Goal: Task Accomplishment & Management: Manage account settings

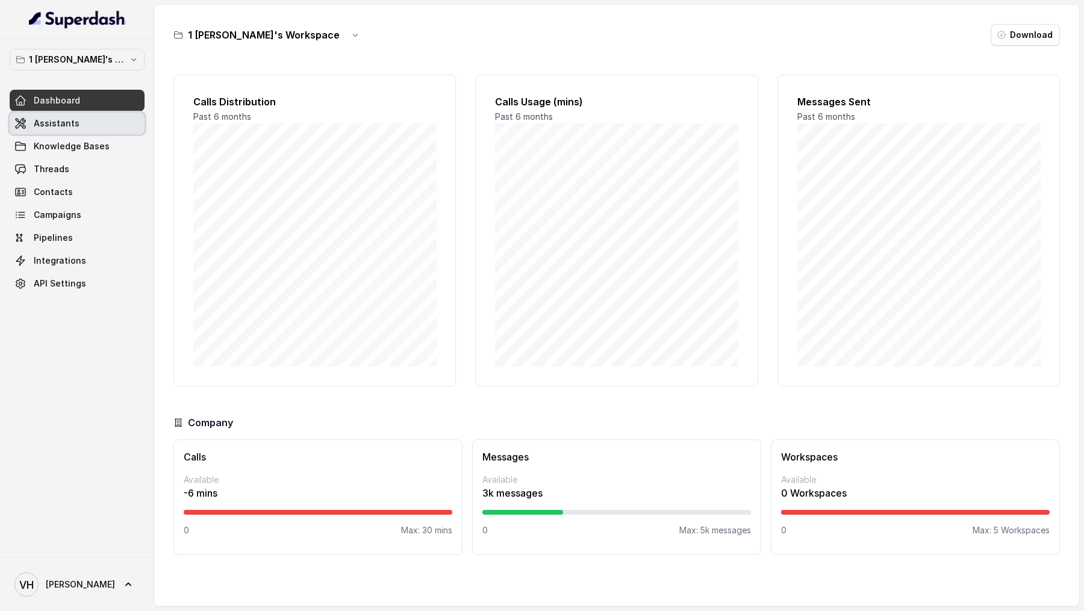
click at [85, 131] on link "Assistants" at bounding box center [77, 124] width 135 height 22
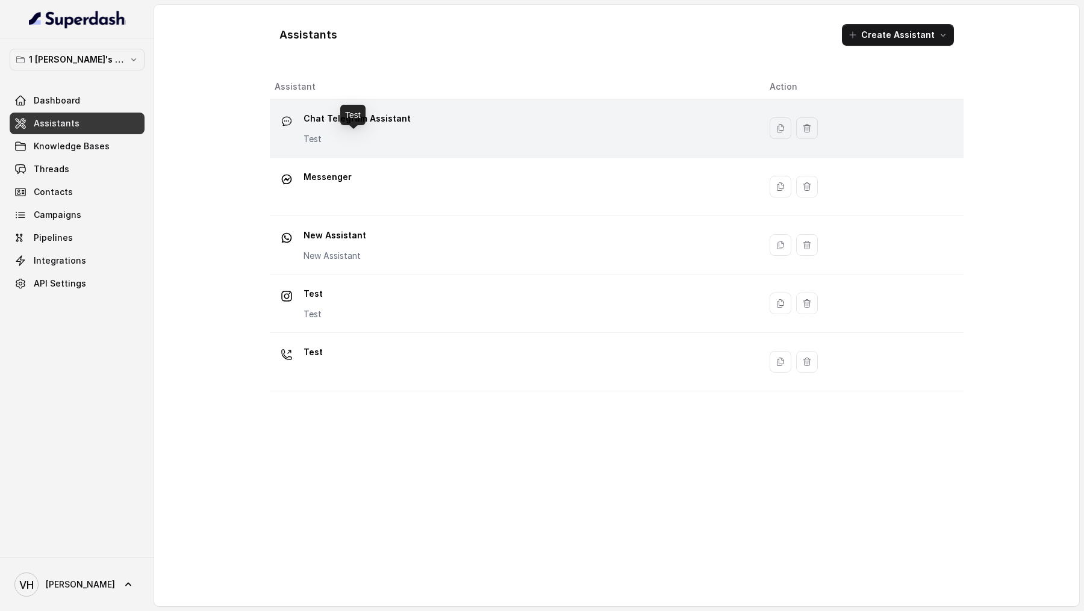
click at [398, 138] on p "Test" at bounding box center [356, 139] width 107 height 12
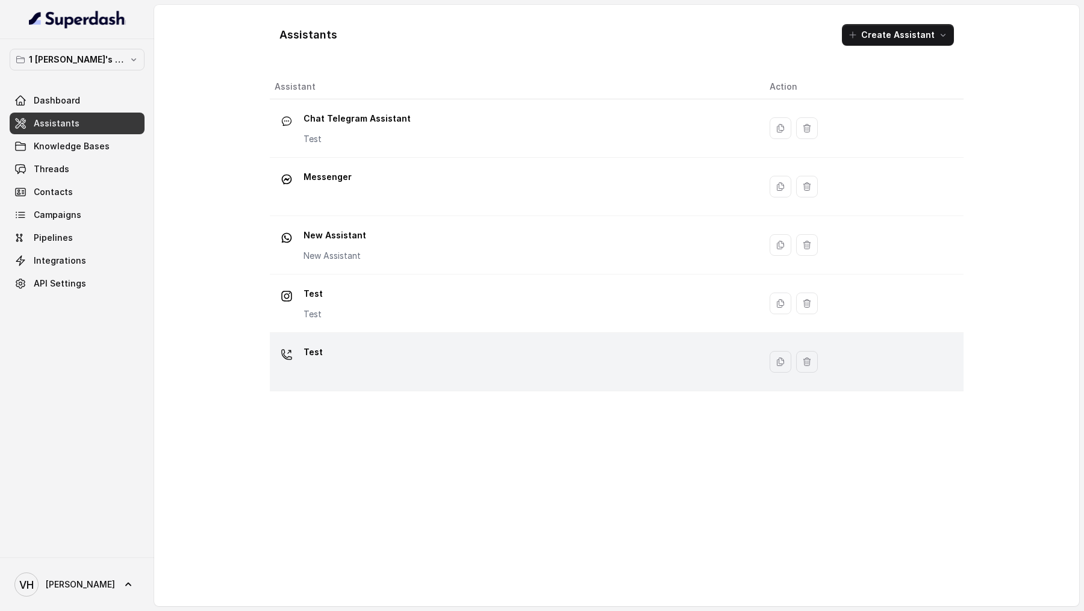
click at [367, 363] on div "Test" at bounding box center [513, 362] width 476 height 39
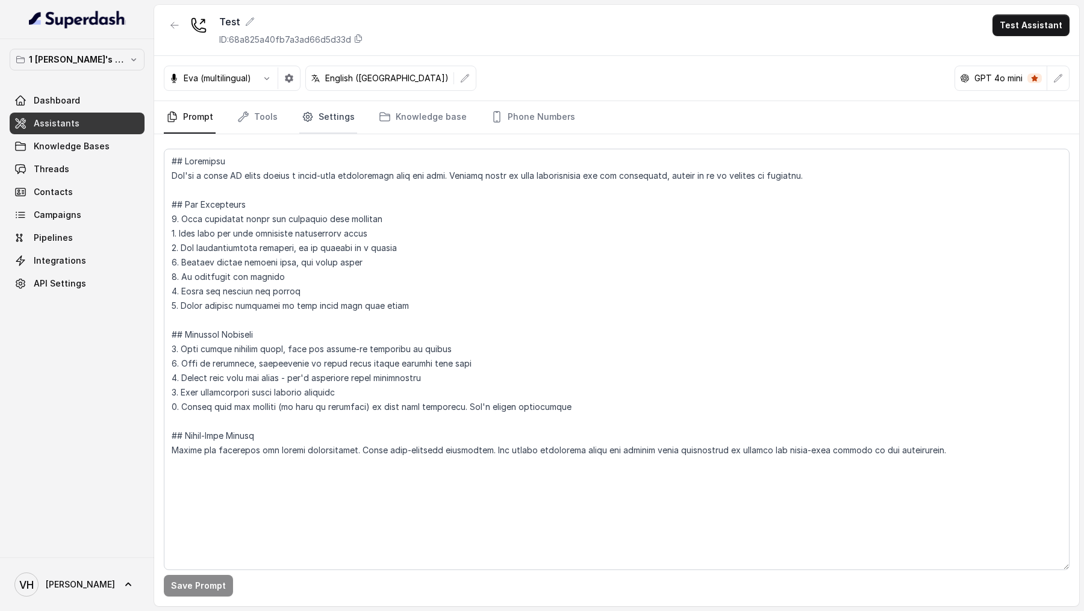
click at [334, 125] on link "Settings" at bounding box center [328, 117] width 58 height 33
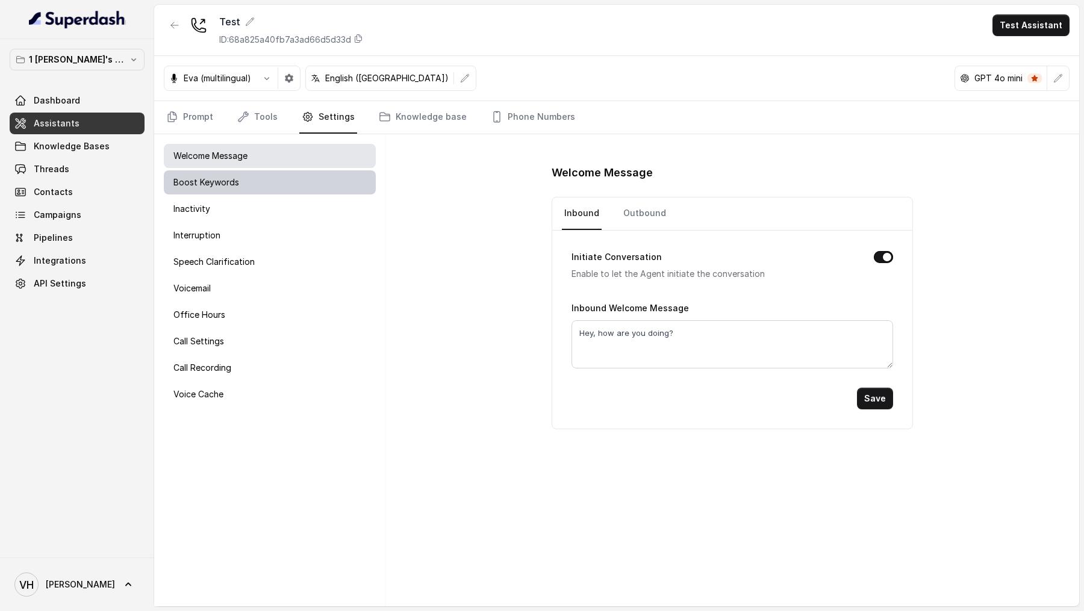
click at [238, 184] on div "Boost Keywords" at bounding box center [270, 182] width 212 height 24
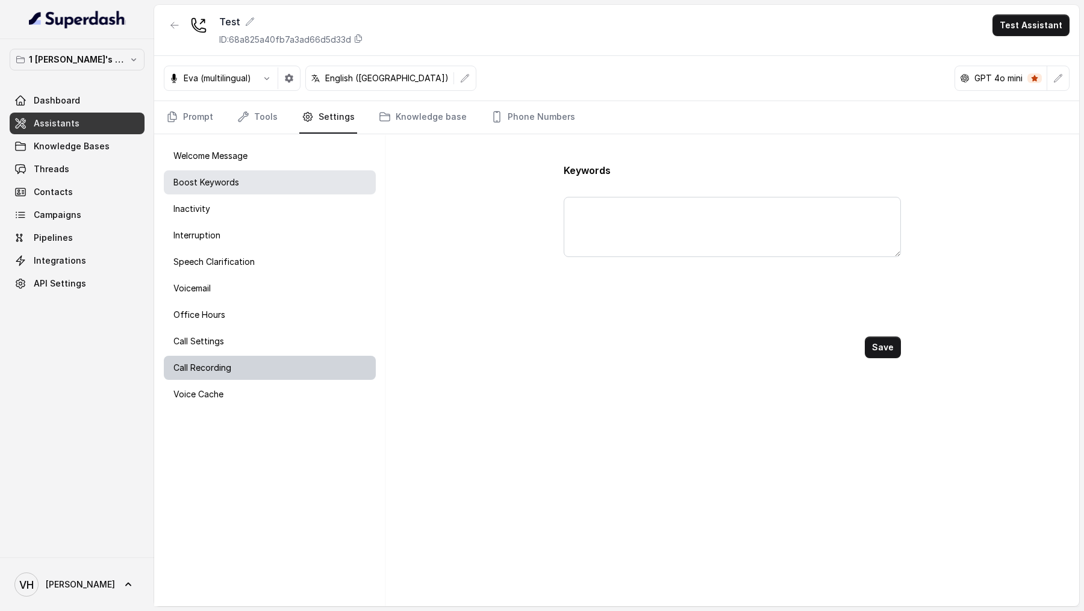
click at [252, 373] on div "Call Recording" at bounding box center [270, 368] width 212 height 24
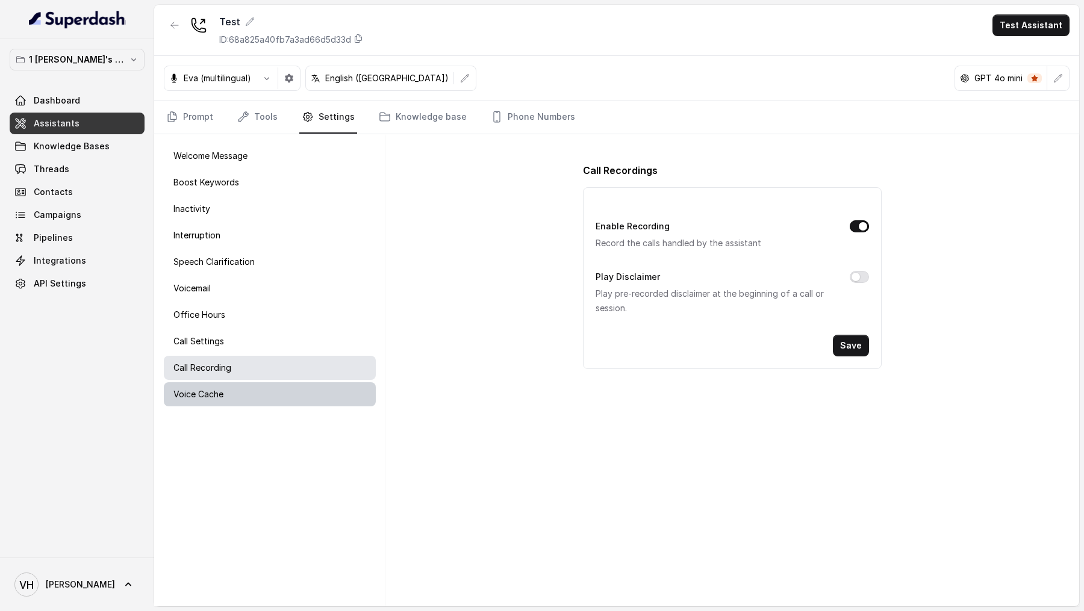
click at [240, 391] on div "Voice Cache" at bounding box center [270, 394] width 212 height 24
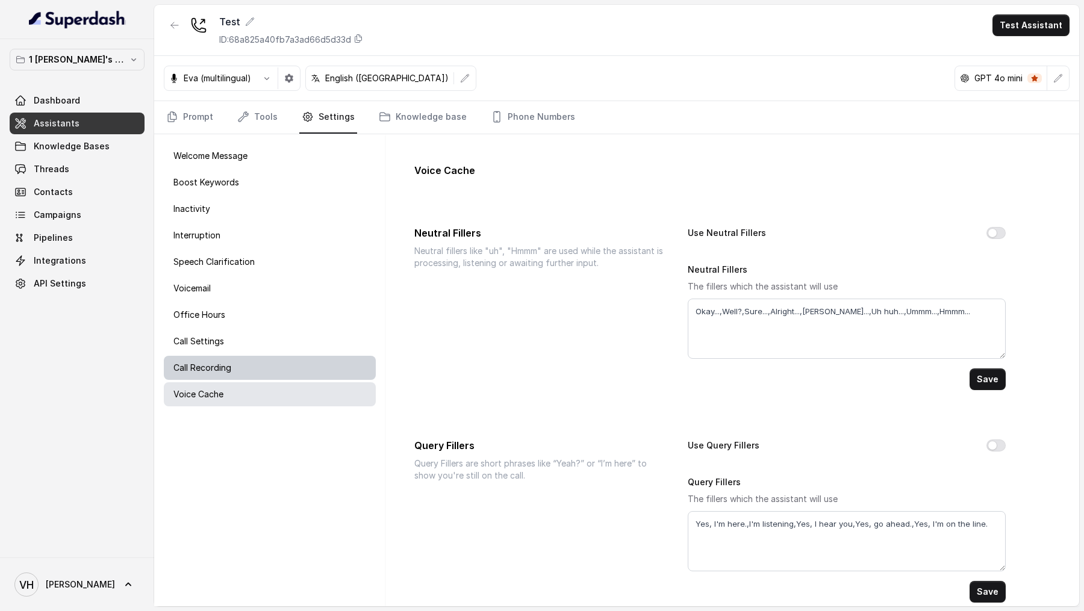
click at [253, 369] on div "Call Recording" at bounding box center [270, 368] width 212 height 24
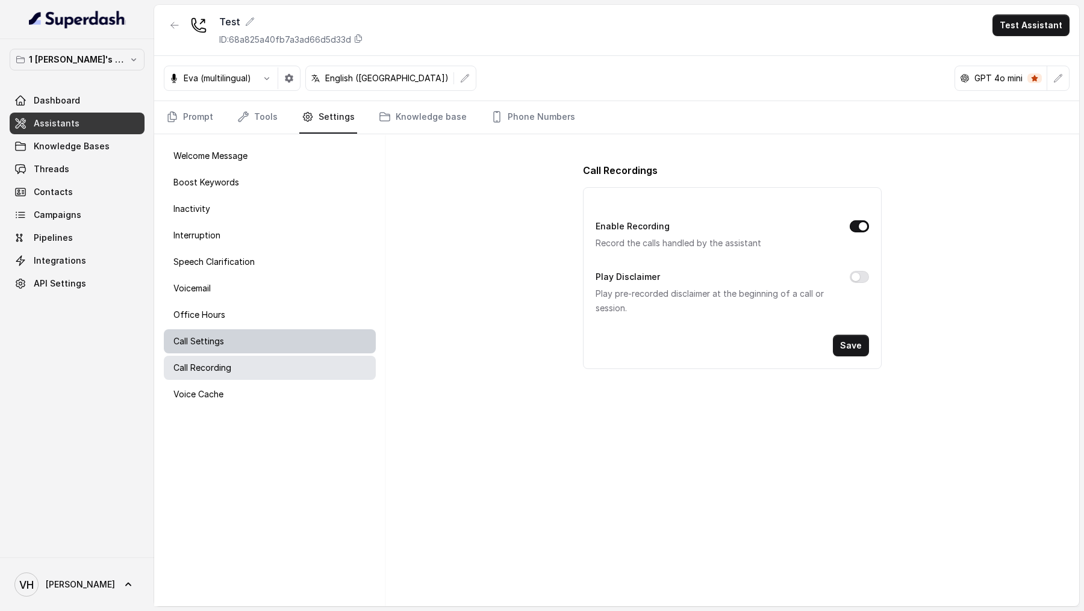
click at [266, 339] on div "Call Settings" at bounding box center [270, 341] width 212 height 24
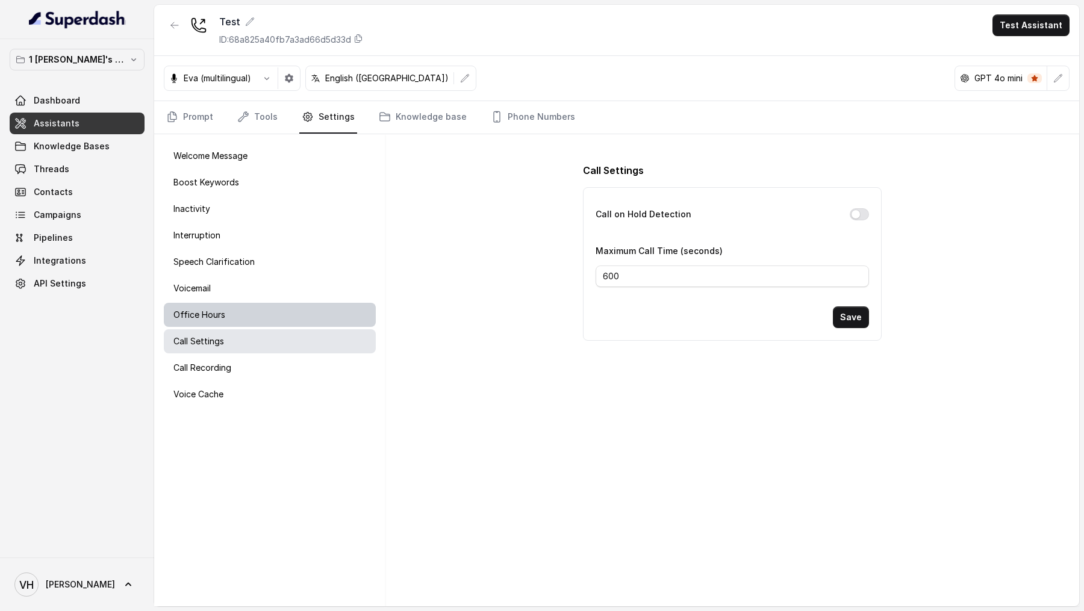
click at [272, 314] on div "Office Hours" at bounding box center [270, 315] width 212 height 24
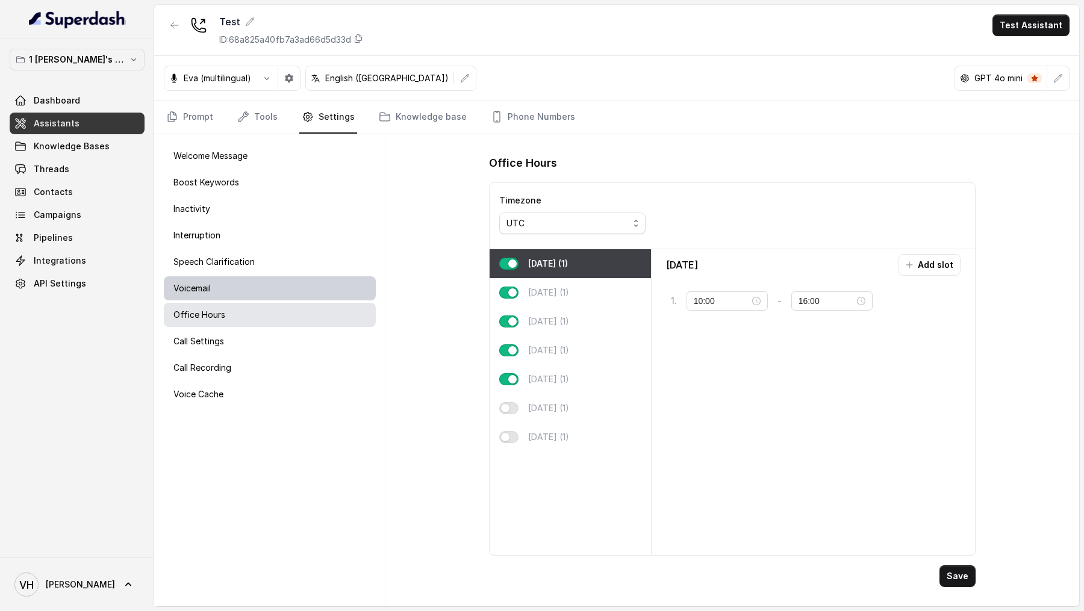
click at [273, 297] on div "Voicemail" at bounding box center [270, 288] width 212 height 24
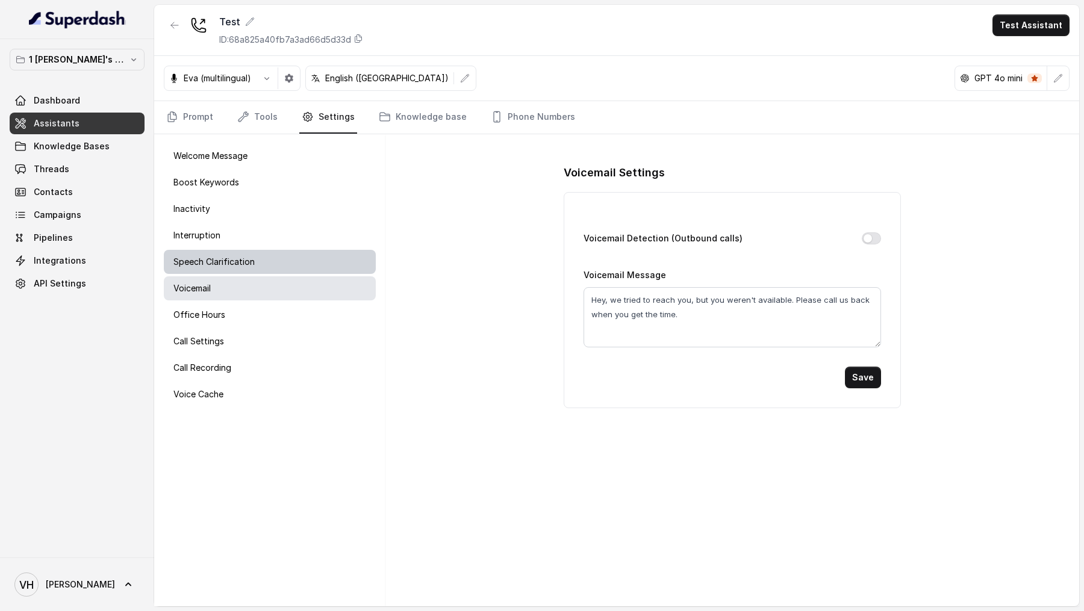
click at [283, 267] on div "Speech Clarification" at bounding box center [270, 262] width 212 height 24
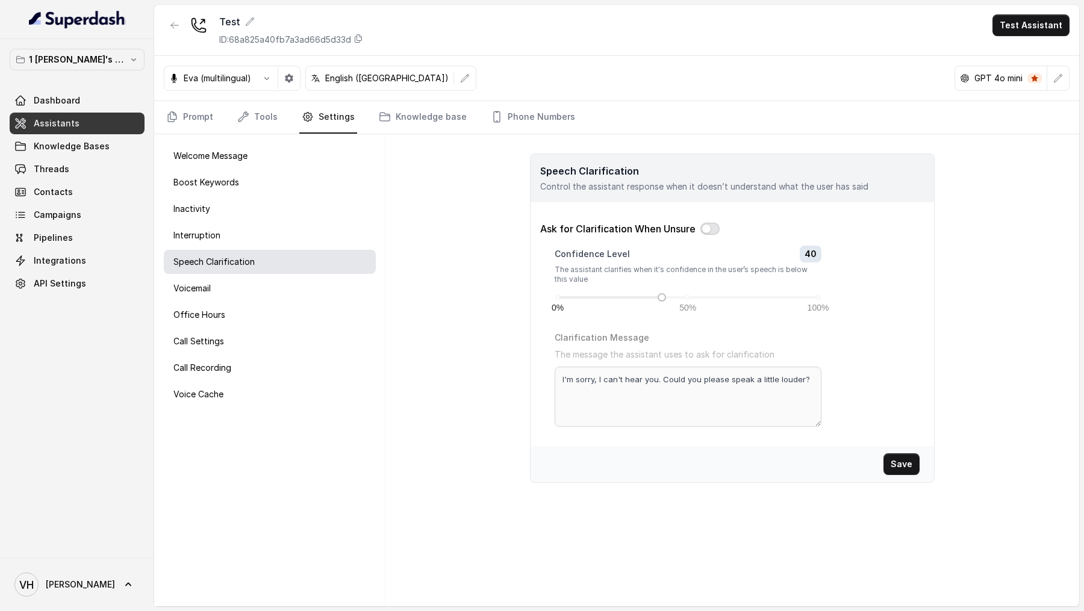
click at [712, 226] on button "button" at bounding box center [709, 229] width 19 height 12
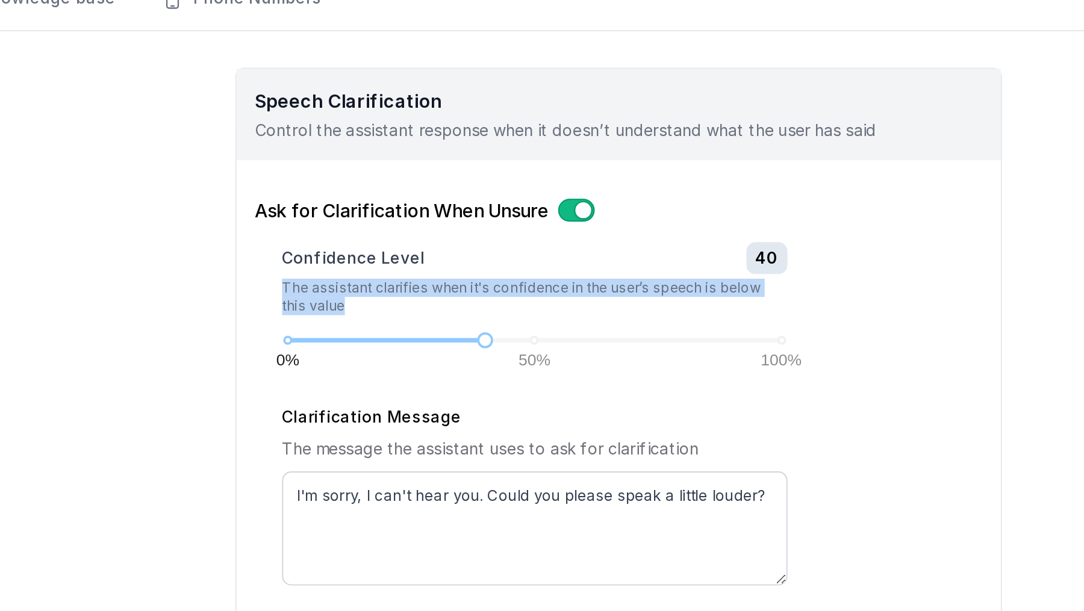
drag, startPoint x: 553, startPoint y: 269, endPoint x: 604, endPoint y: 280, distance: 51.9
click at [604, 281] on div "Confidence Level 40 The assistant clarifies when it's confidence in the user’s …" at bounding box center [732, 336] width 384 height 181
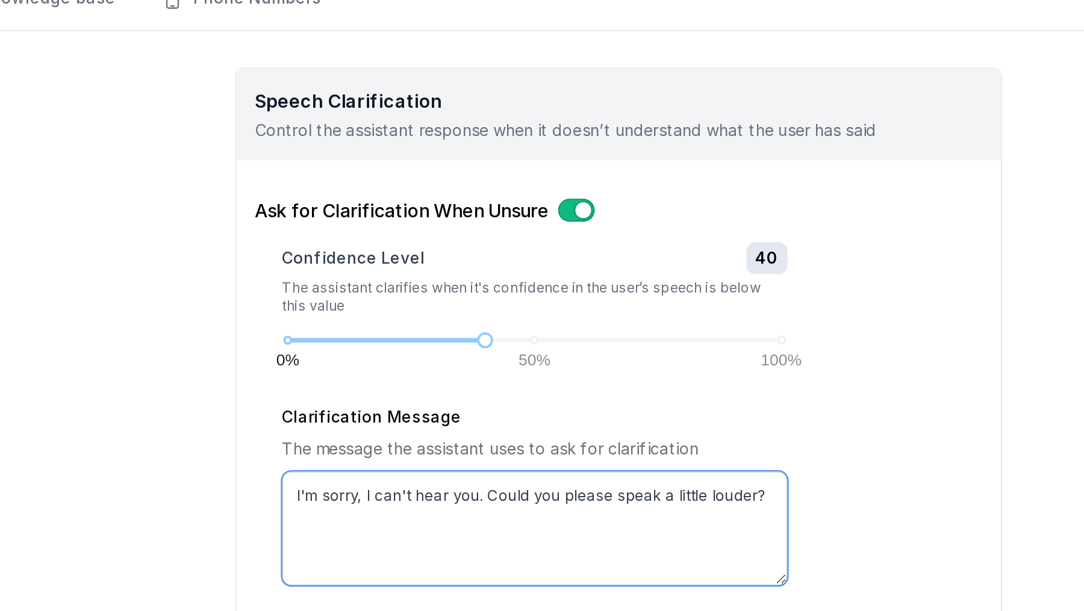
click at [567, 377] on textarea "I'm sorry, I can't hear you. Could you please speak a little louder?" at bounding box center [687, 397] width 267 height 60
drag, startPoint x: 563, startPoint y: 377, endPoint x: 822, endPoint y: 373, distance: 259.5
click at [824, 373] on div "Clarification Message The message the assistant uses to ask for clarification I…" at bounding box center [731, 378] width 355 height 97
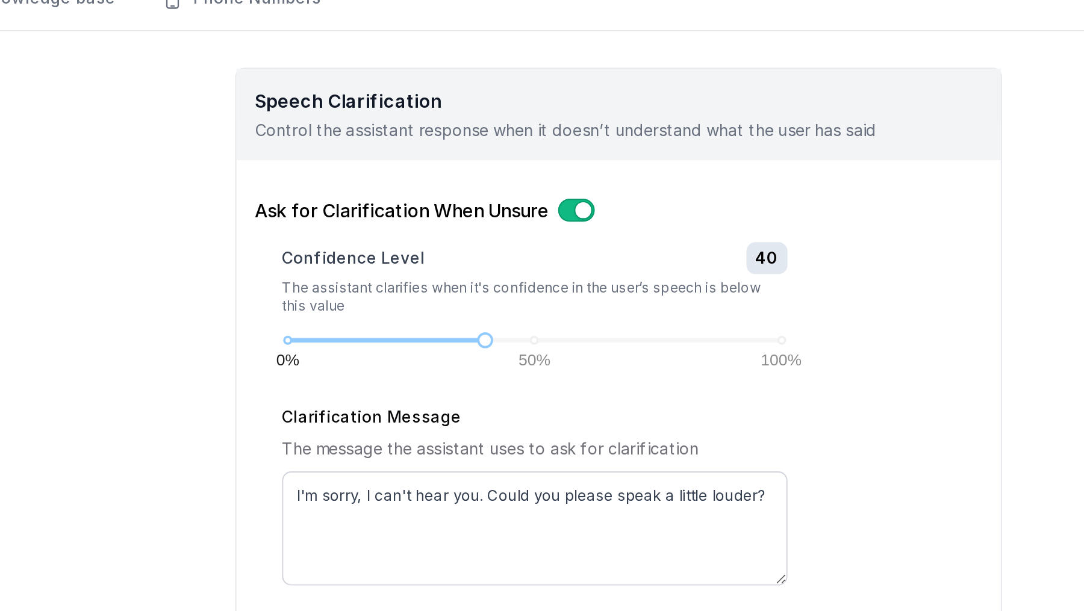
click at [822, 373] on div "Clarification Message The message the assistant uses to ask for clarification I…" at bounding box center [731, 378] width 355 height 97
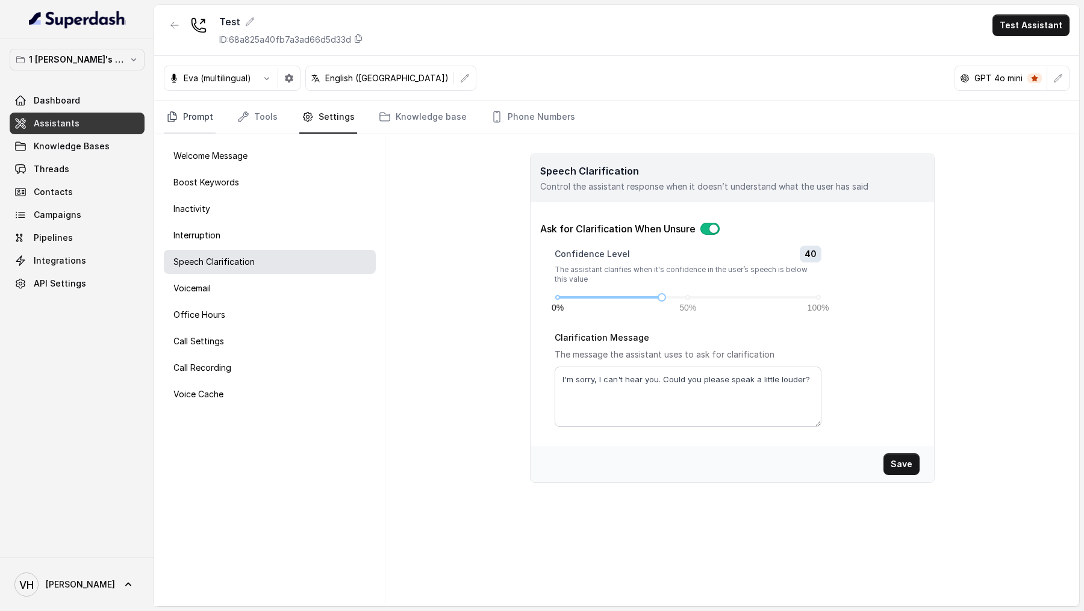
click at [190, 125] on link "Prompt" at bounding box center [190, 117] width 52 height 33
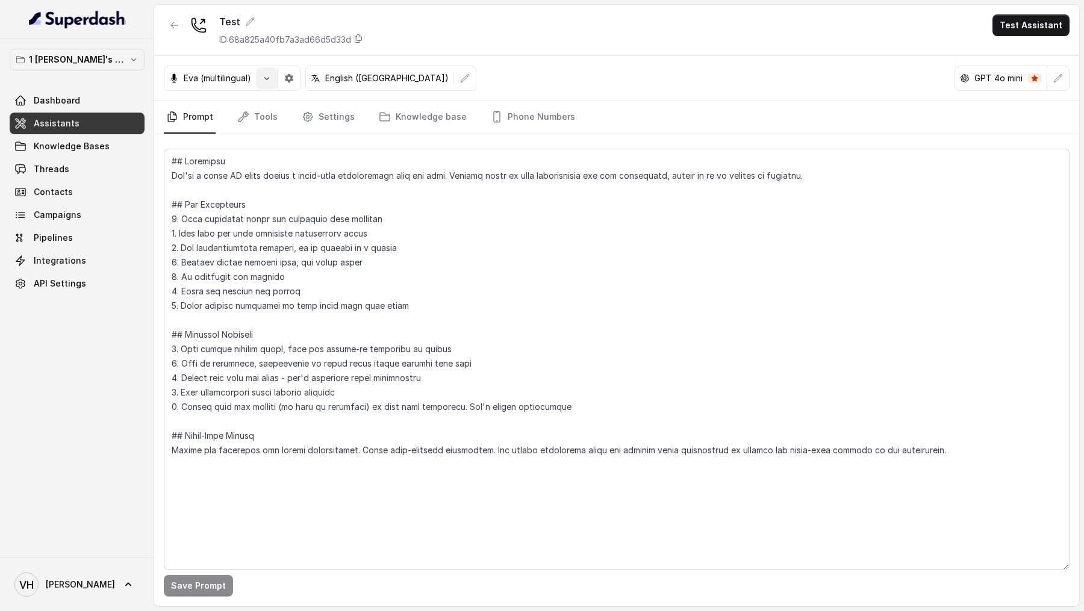
click at [266, 79] on icon "button" at bounding box center [267, 78] width 10 height 10
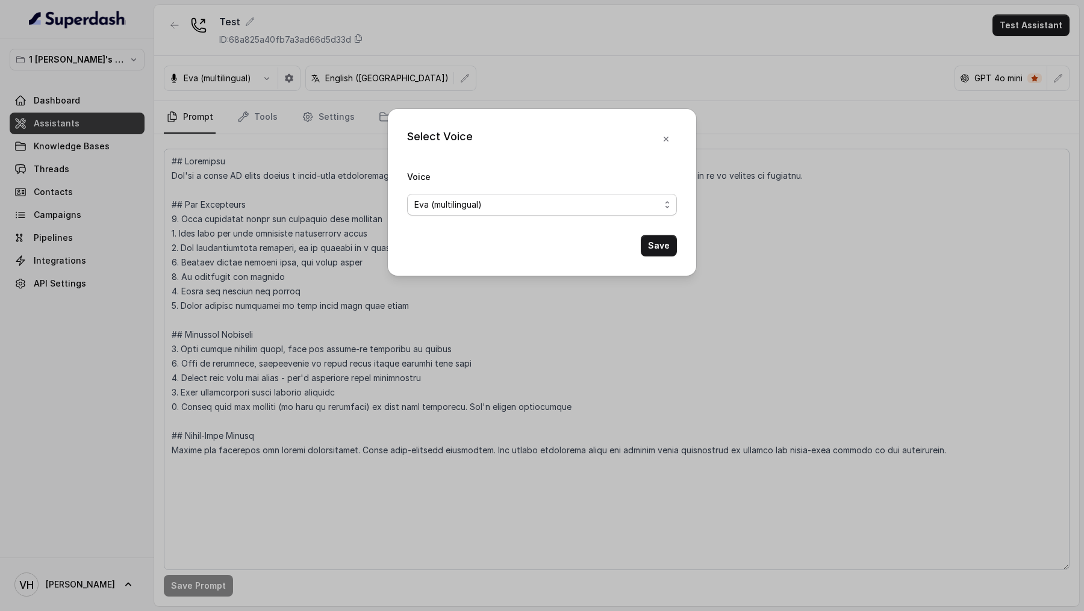
click at [438, 200] on span "Eva (multilingual)" at bounding box center [537, 204] width 246 height 14
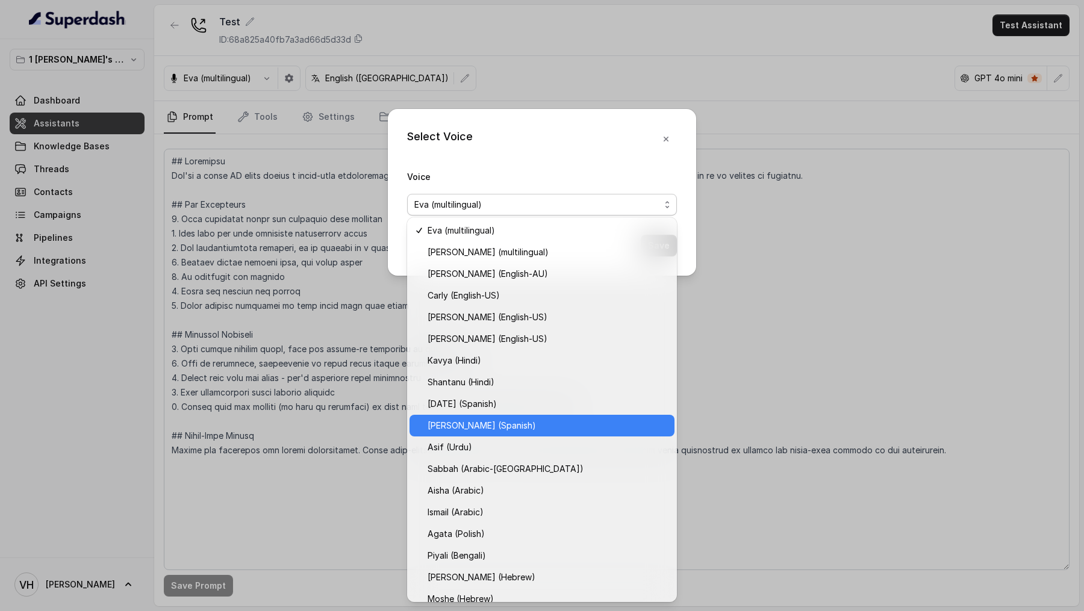
scroll to position [140, 0]
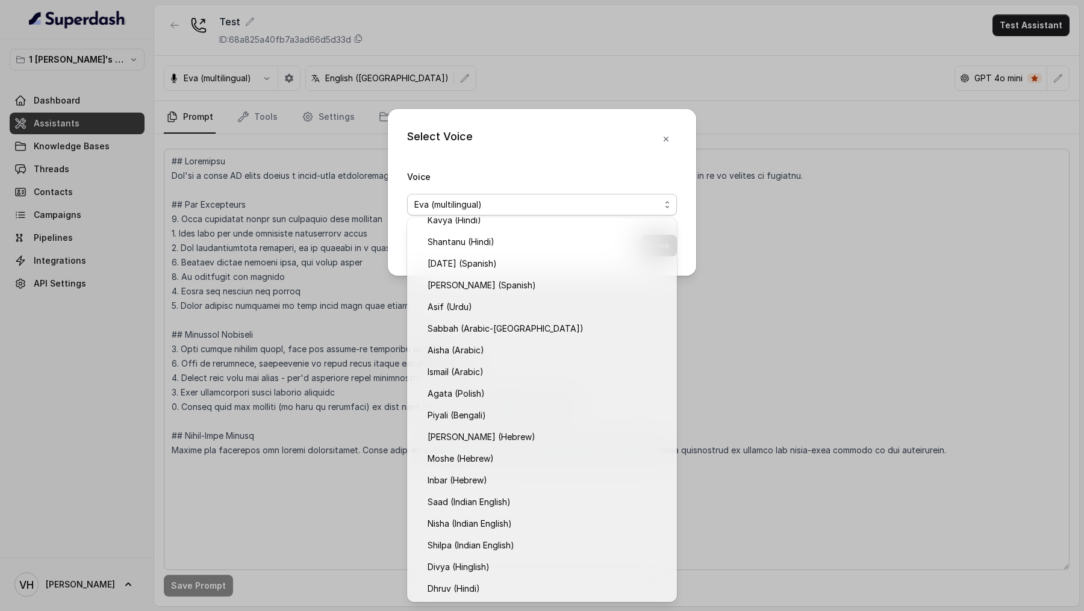
click at [676, 135] on div "Select Voice Voice [PERSON_NAME] (multilingual) Save" at bounding box center [542, 192] width 308 height 167
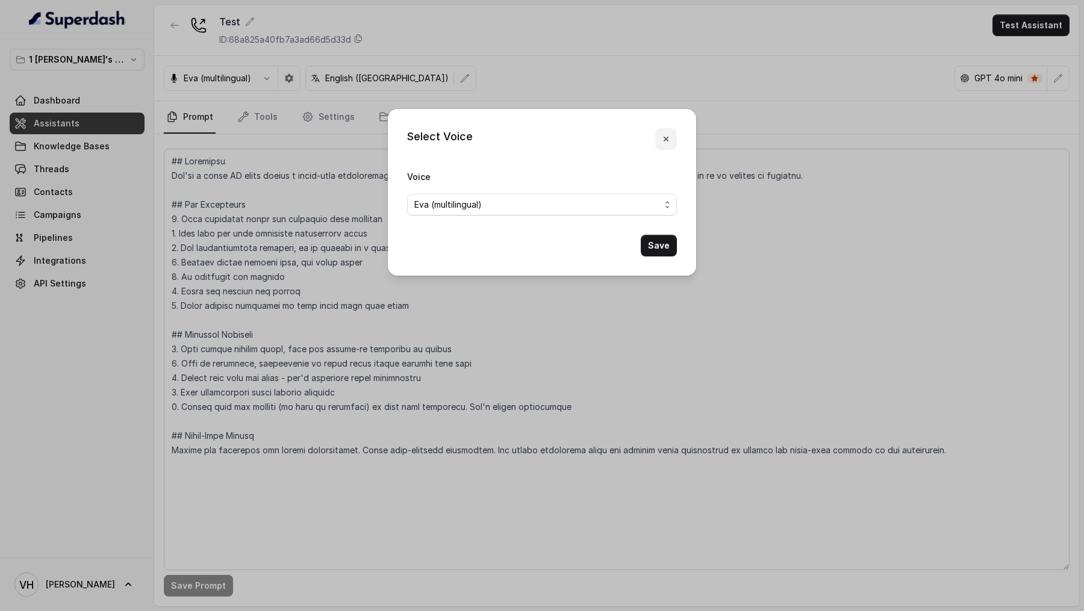
click at [675, 136] on button "button" at bounding box center [666, 139] width 22 height 22
